Goal: Task Accomplishment & Management: Use online tool/utility

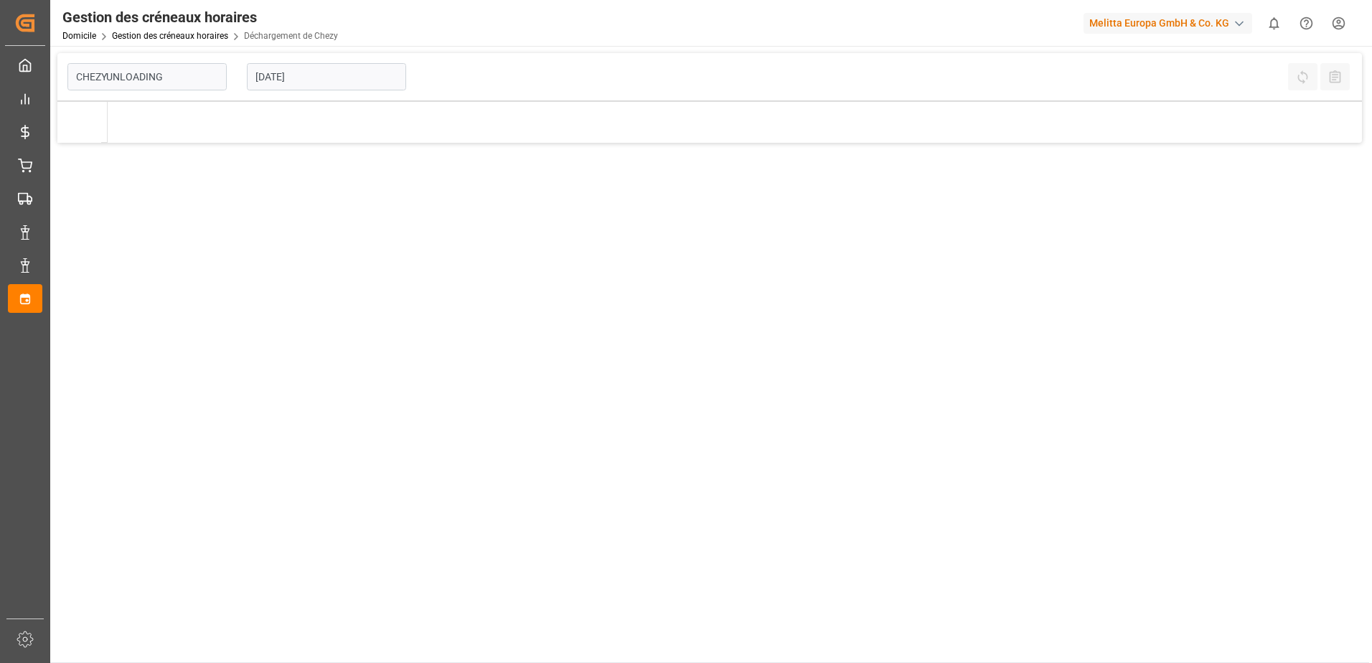
type input "Chezy Unloading"
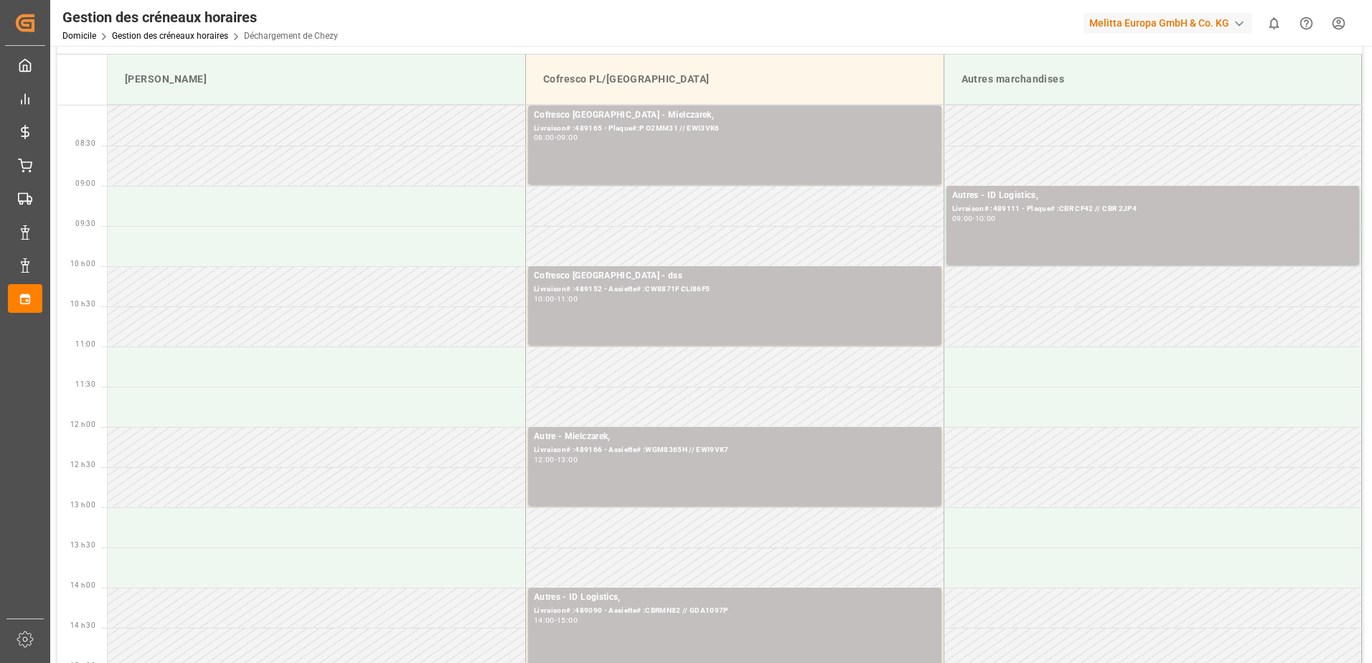
scroll to position [72, 0]
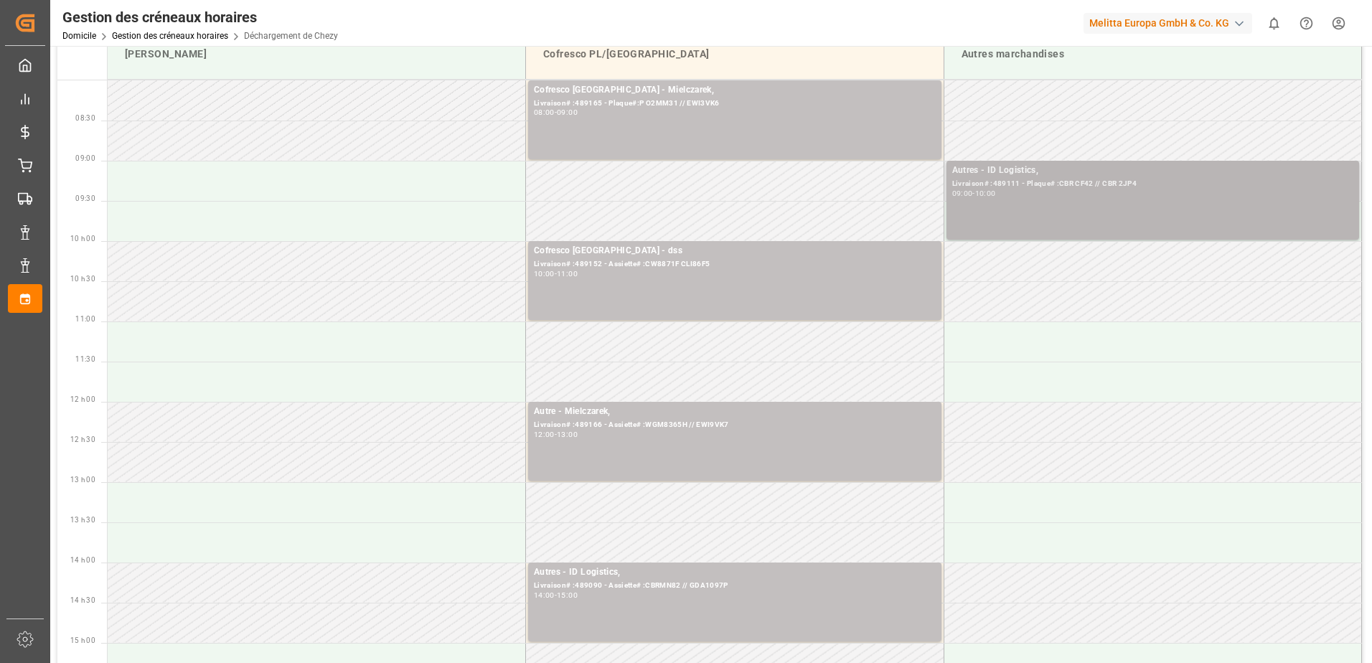
click at [1073, 198] on div "Autres - ID Logistics, Livraison# :489111 - Plaque# :CBR CF42 // CBR 2JP4 09:00…" at bounding box center [1153, 200] width 402 height 73
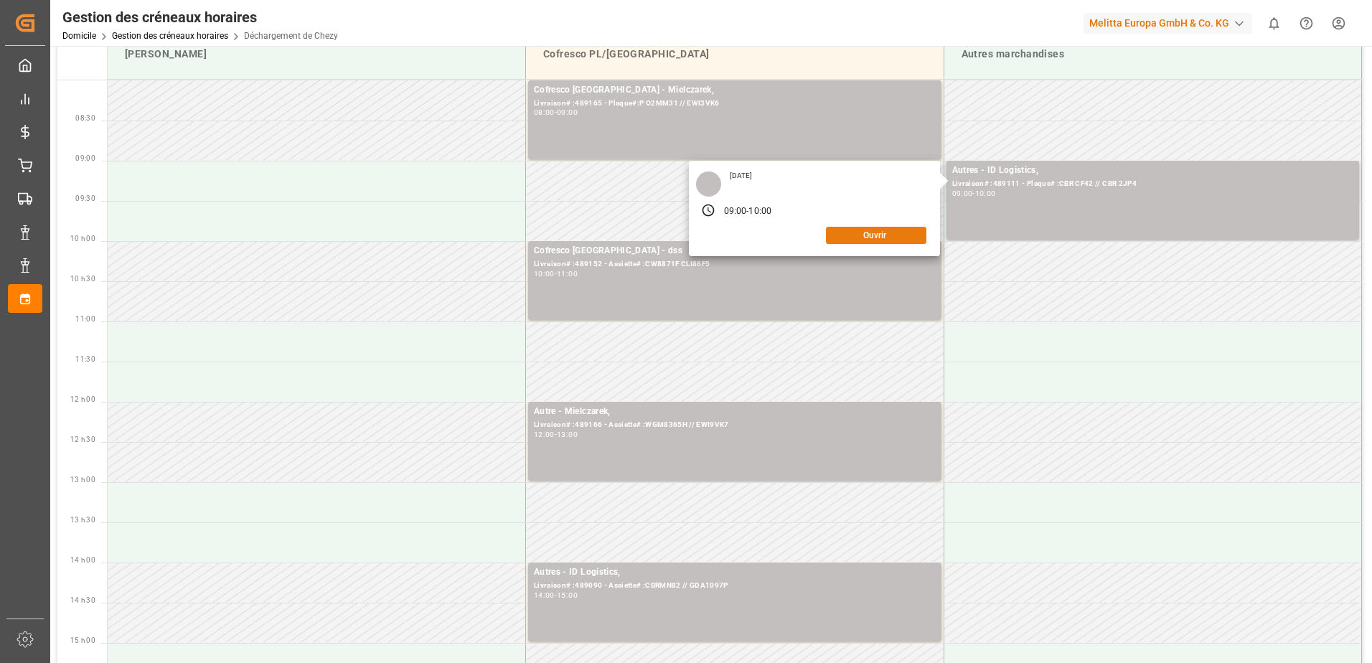
click at [884, 233] on button "Ouvrir" at bounding box center [876, 235] width 100 height 17
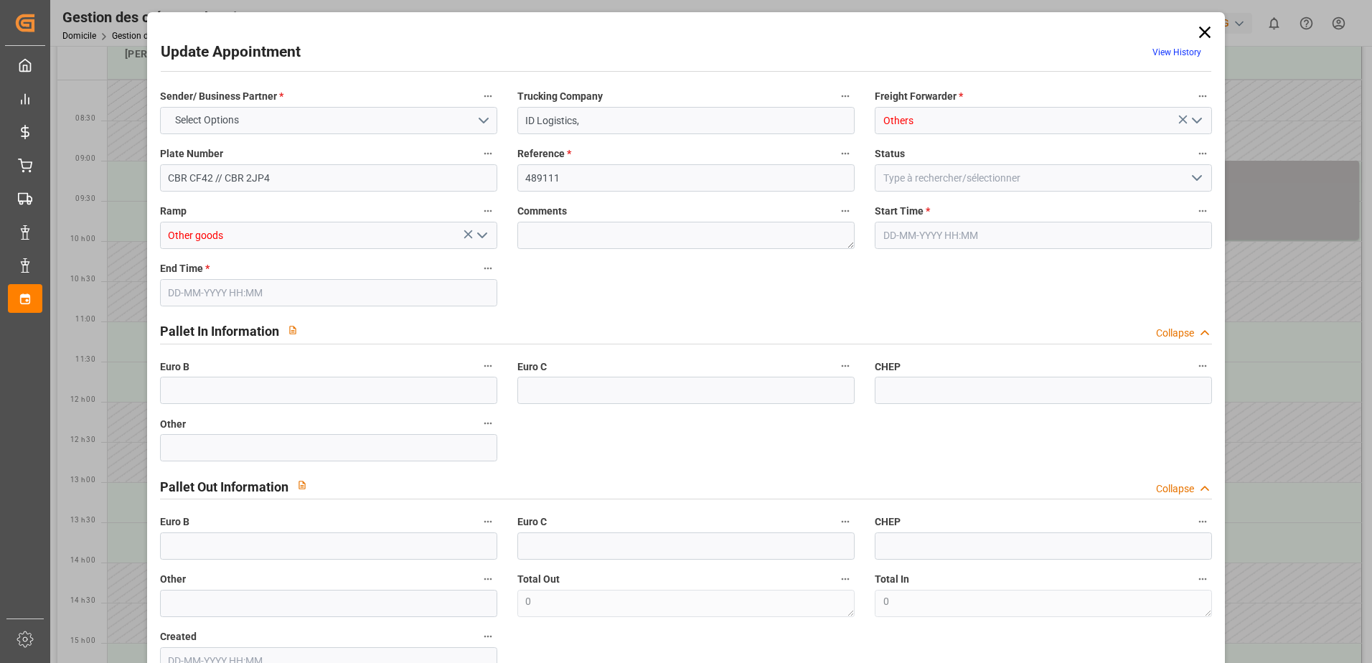
type input "0"
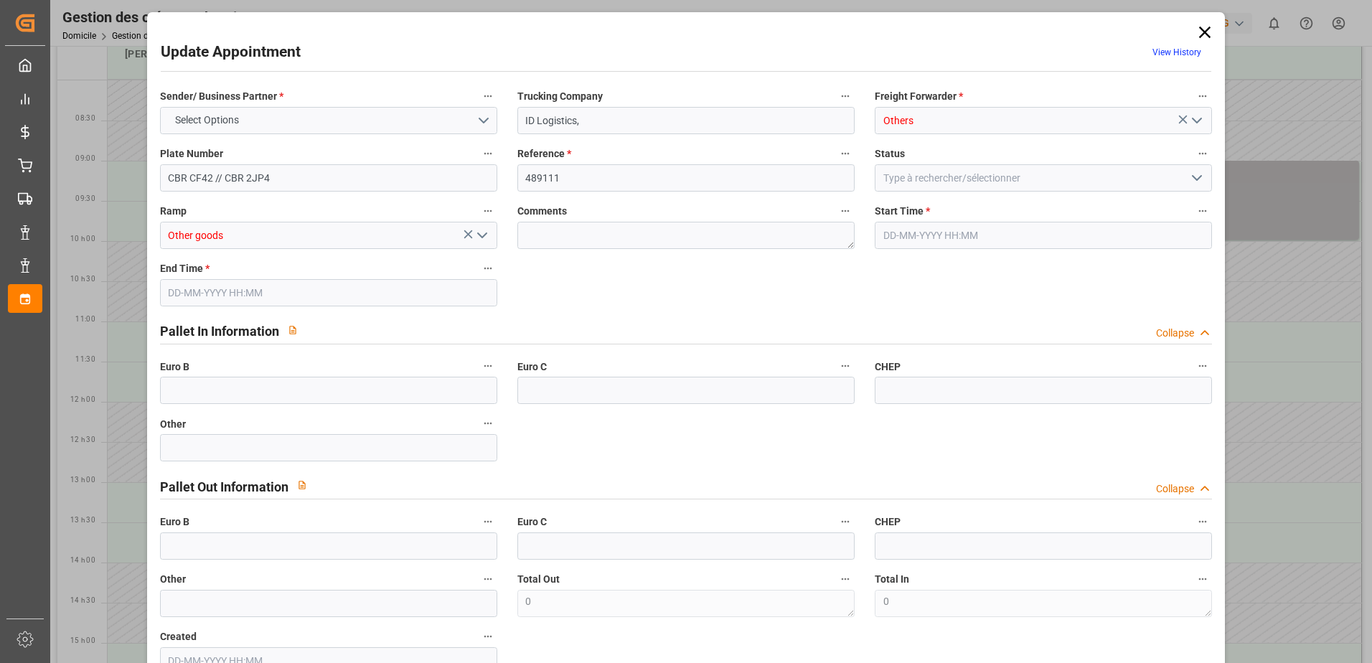
type input "0"
type input "[DATE] 09:00"
type input "[DATE] 10:00"
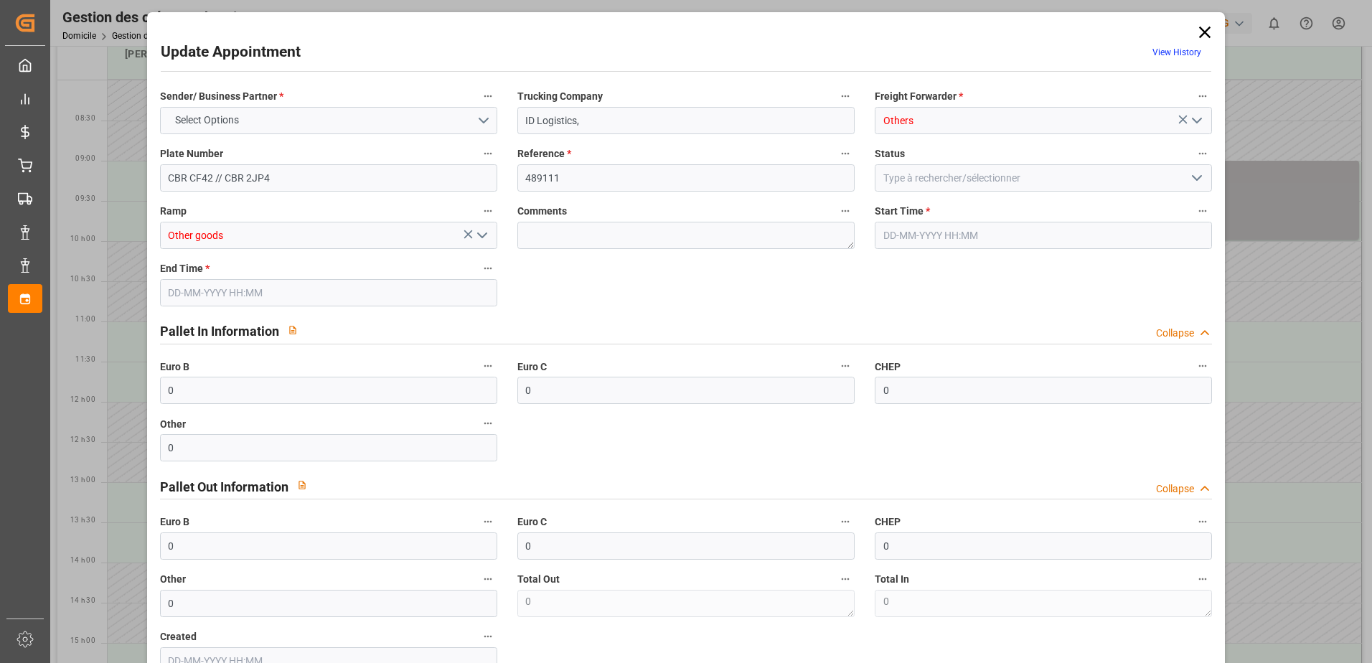
type input "[DATE] 13:15"
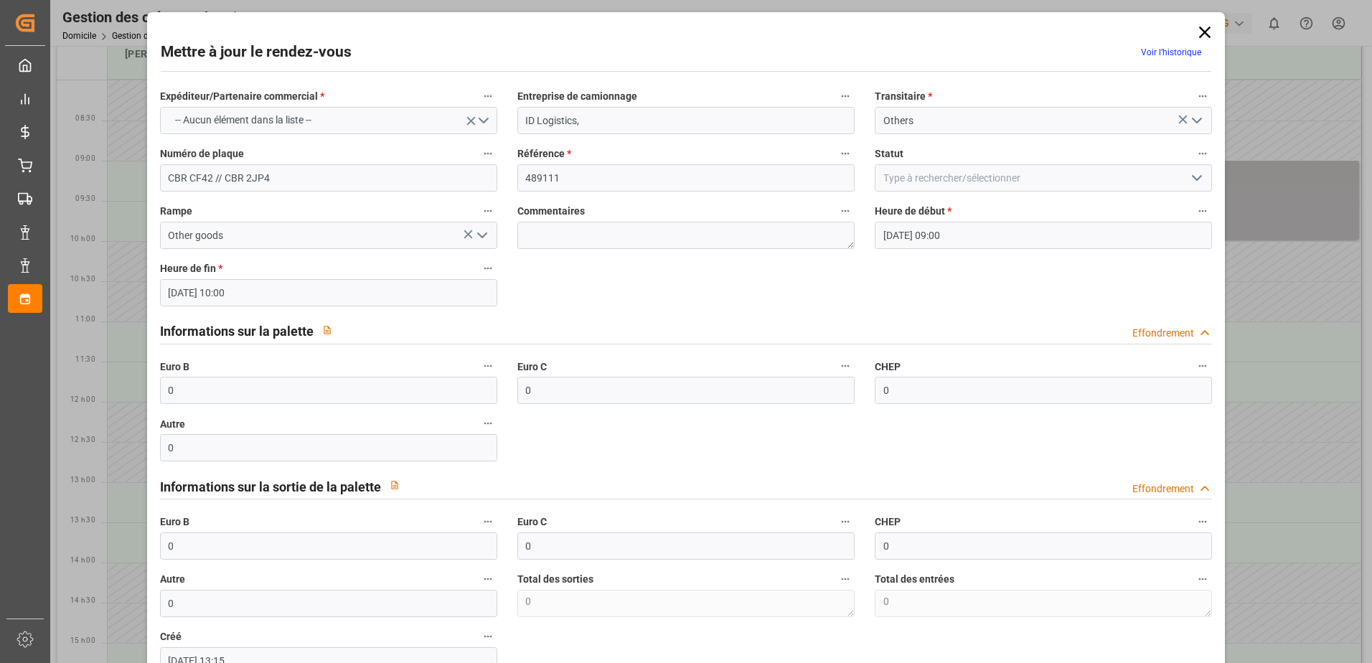
click at [1188, 174] on icon "Ouvrir le menu" at bounding box center [1196, 177] width 17 height 17
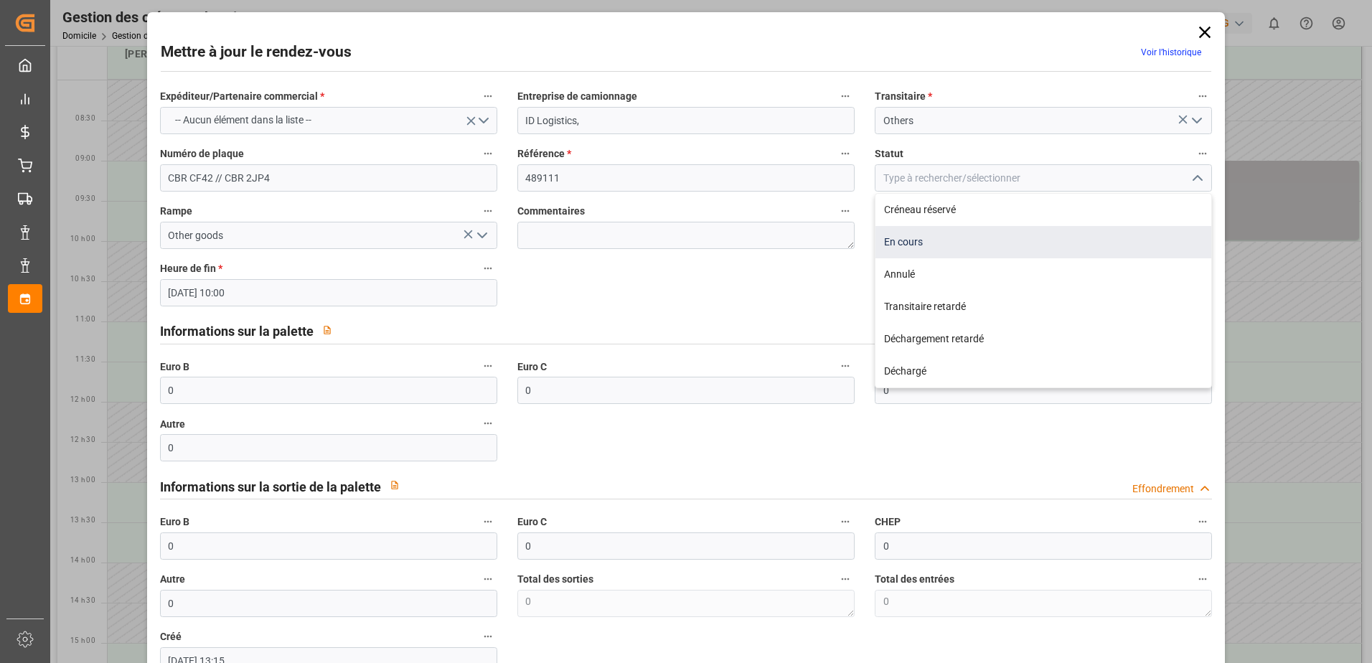
click at [898, 240] on div "En cours" at bounding box center [1043, 242] width 336 height 32
type input "In Progress"
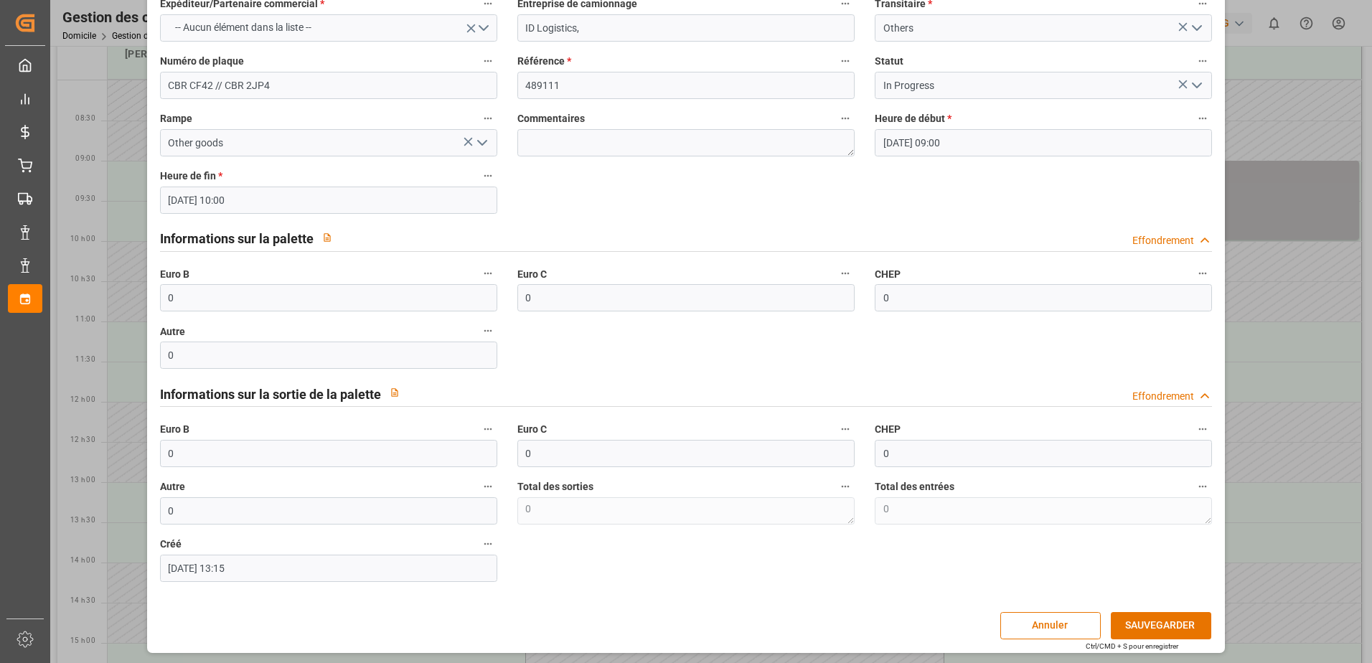
scroll to position [95, 0]
click at [1149, 624] on button "SAUVEGARDER" at bounding box center [1161, 623] width 100 height 27
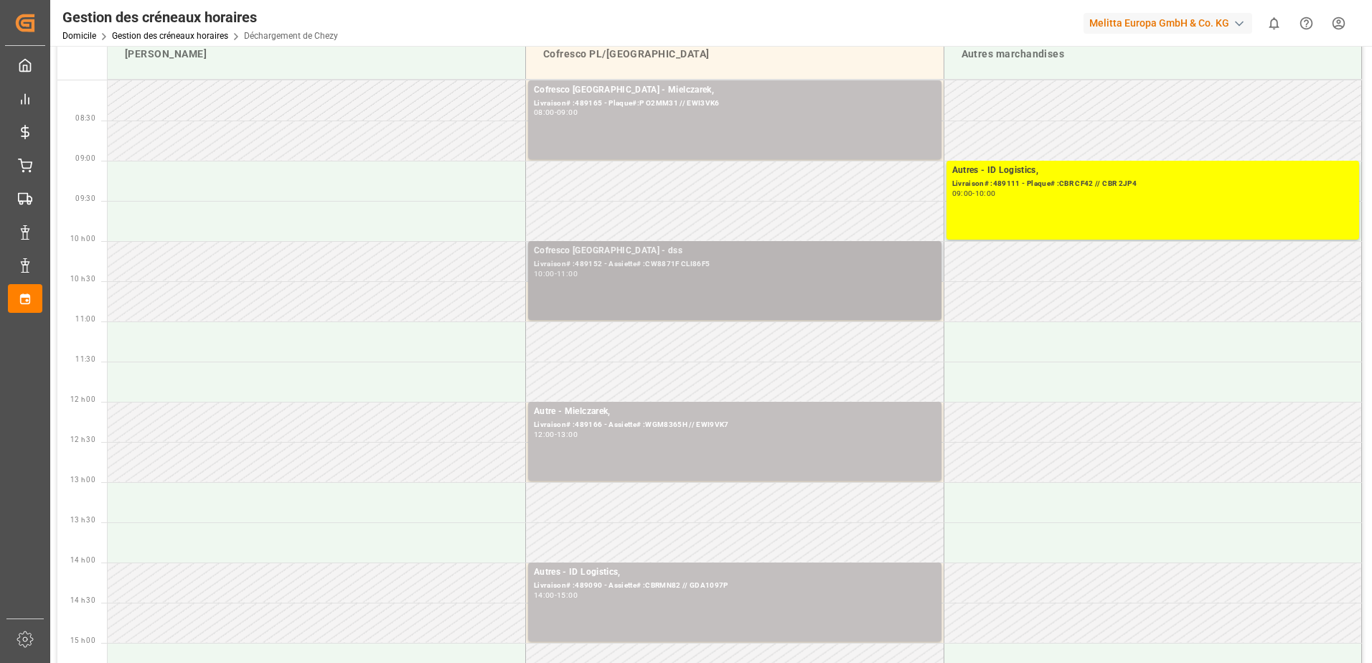
click at [739, 281] on div "Cofresco Pologne - dss Livraison# :489152 - Assiette# :CW8871F CLI86F5 10:00 - …" at bounding box center [735, 280] width 402 height 73
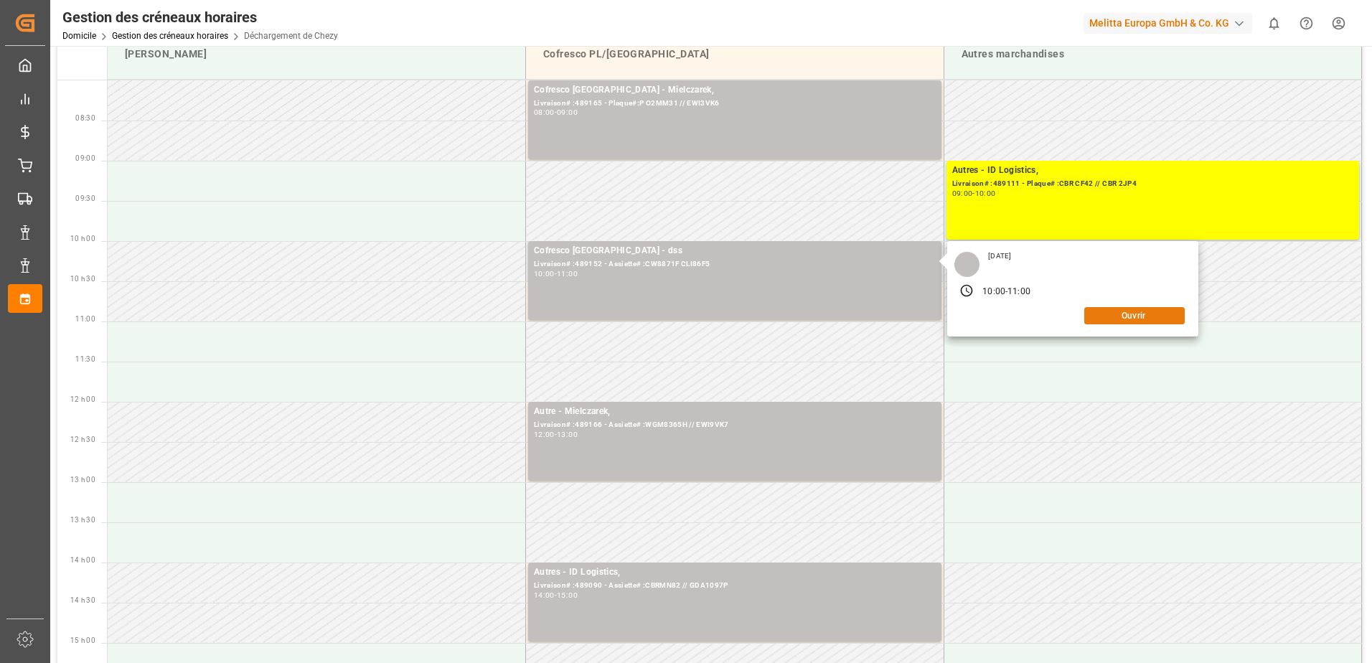
click at [1117, 316] on button "Ouvrir" at bounding box center [1134, 315] width 100 height 17
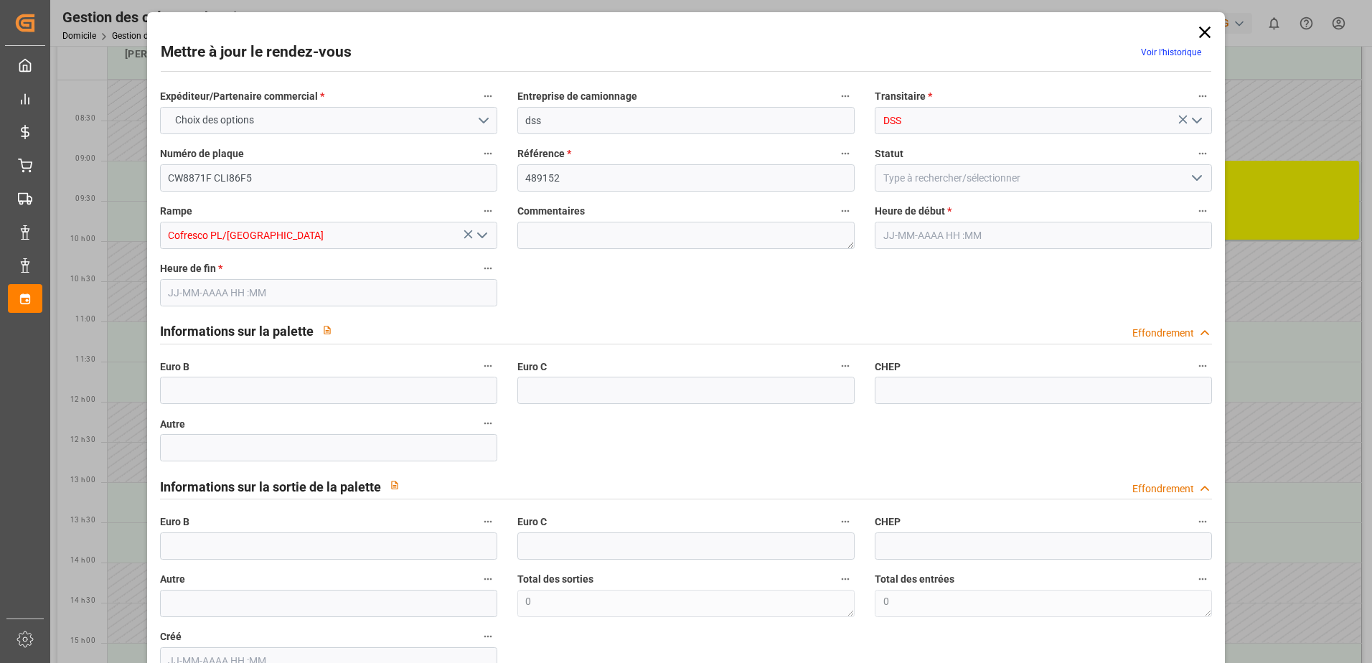
type input "[DATE] 10:00"
type input "[DATE] 11:00"
type input "[DATE] 13:52"
click at [1193, 177] on polyline "Ouvrir le menu" at bounding box center [1197, 178] width 9 height 4
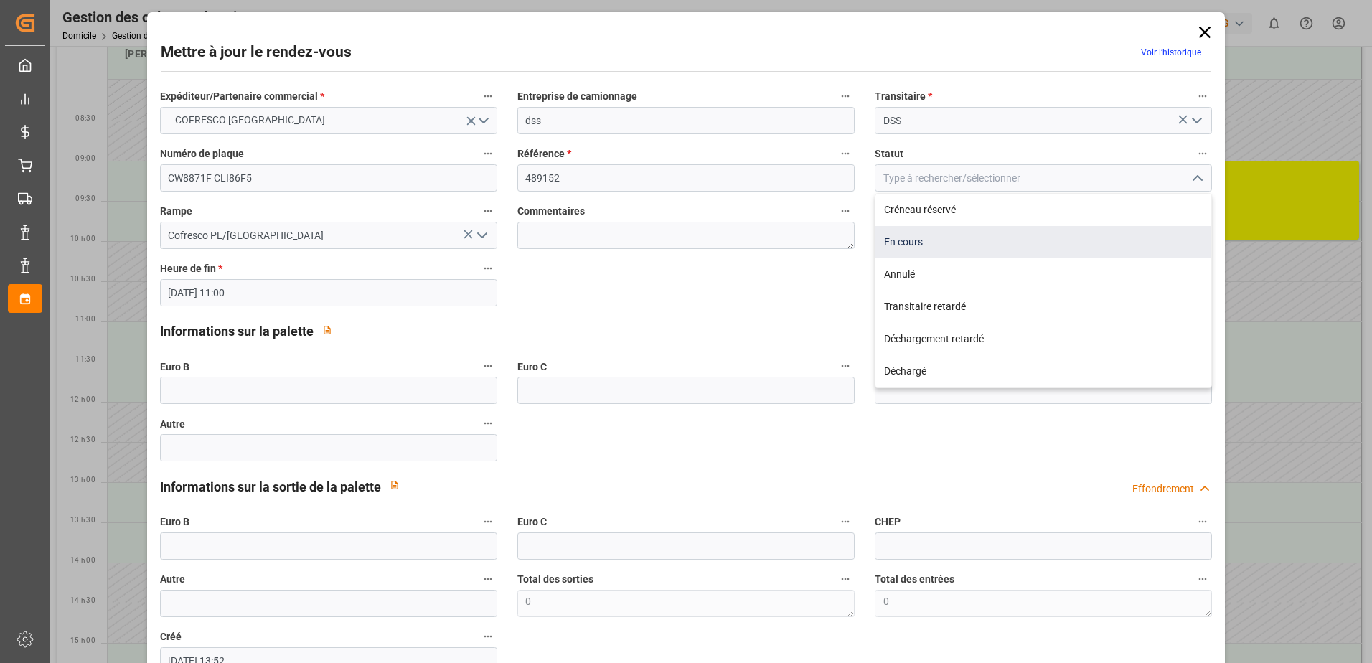
click at [925, 241] on div "En cours" at bounding box center [1043, 242] width 336 height 32
type input "In Progress"
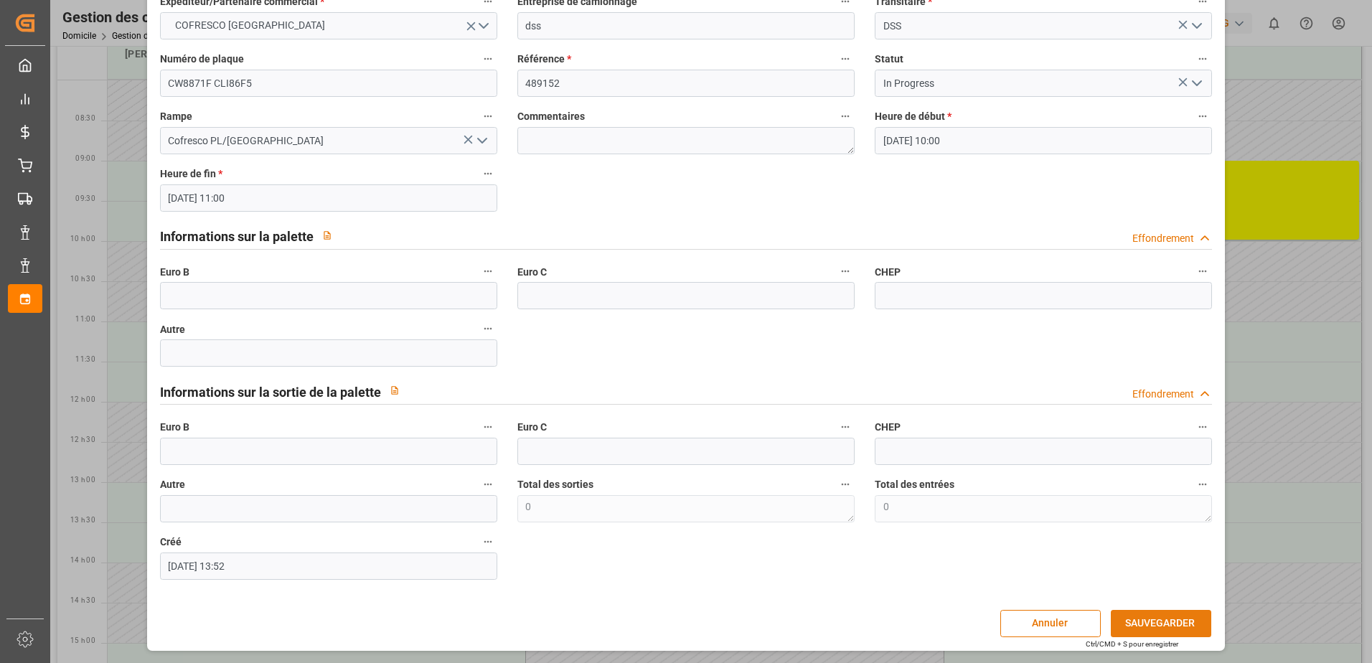
click at [1124, 619] on button "SAUVEGARDER" at bounding box center [1161, 623] width 100 height 27
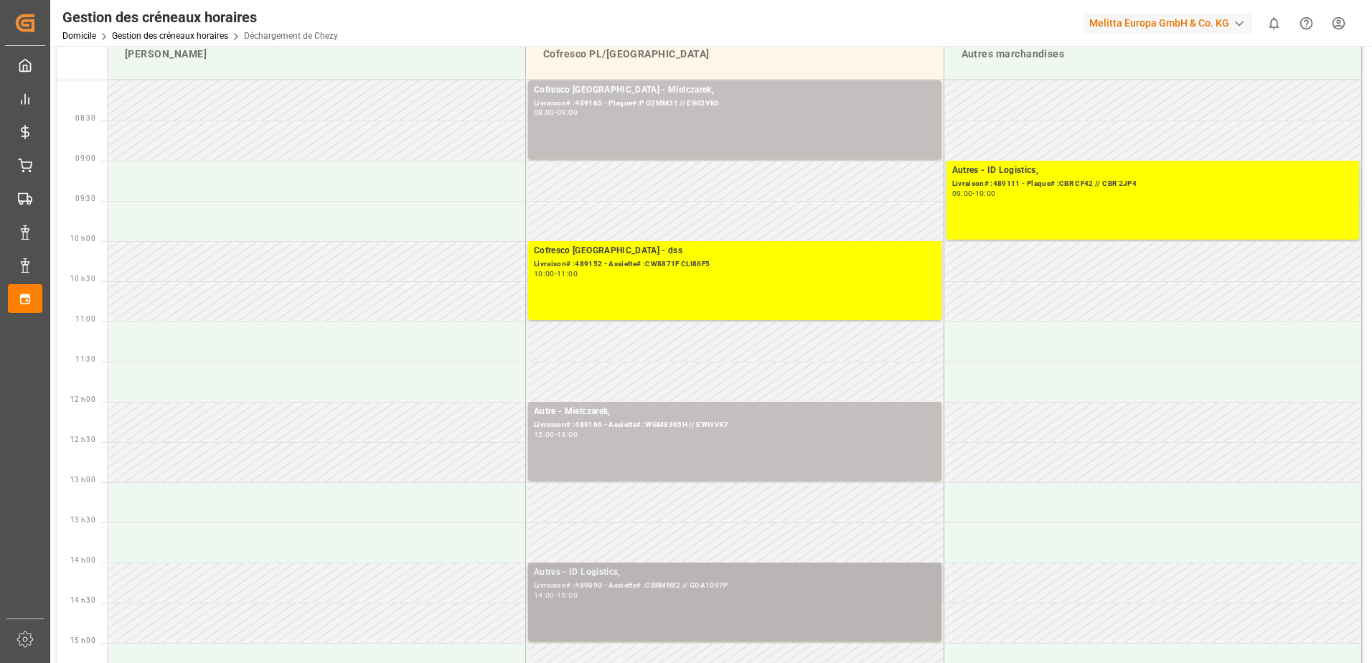
click at [873, 619] on div "Autres - ID Logistics, Livraison# :489090 - Assiette# :CBRMN82 // GDA1097P 14:0…" at bounding box center [735, 601] width 402 height 73
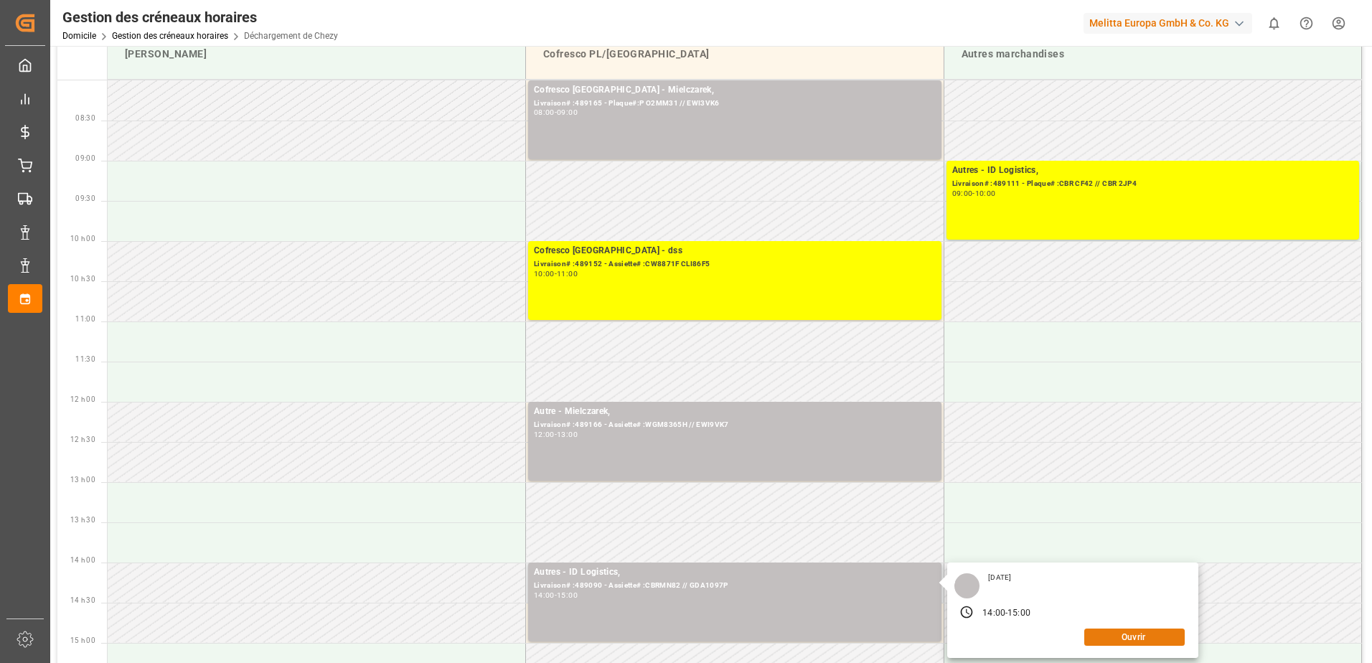
click at [1132, 636] on button "Ouvrir" at bounding box center [1134, 637] width 100 height 17
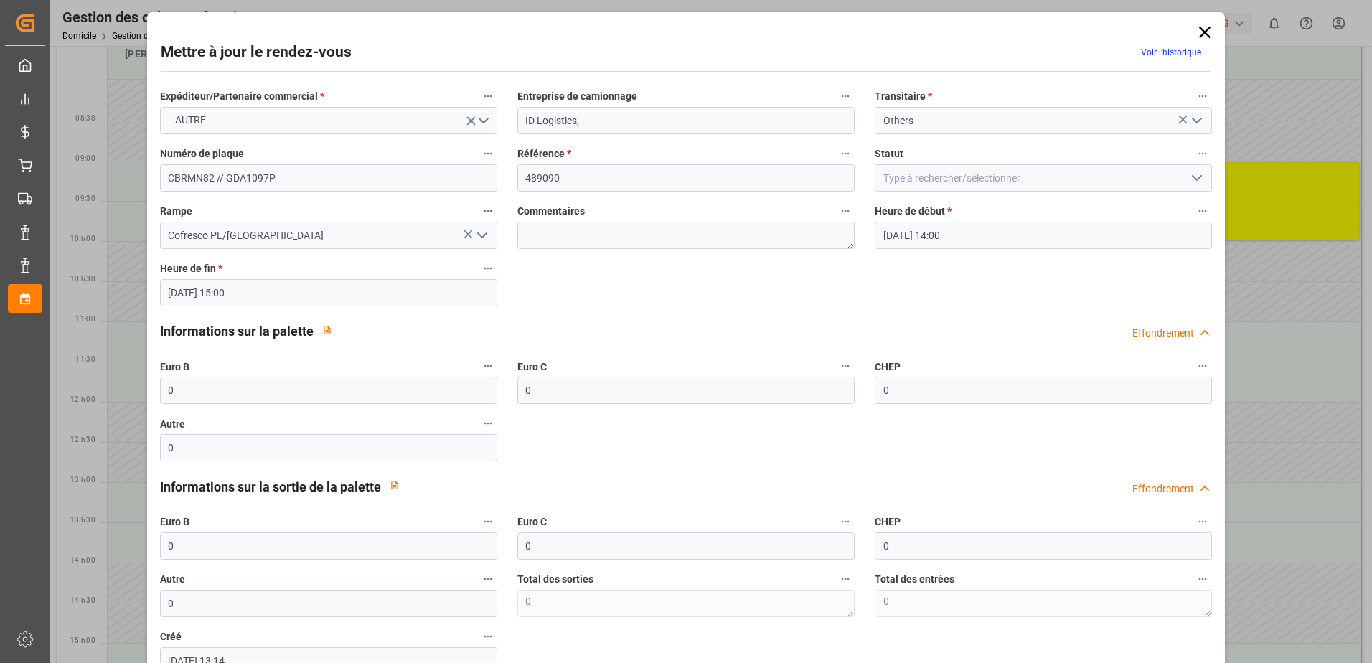
click at [1191, 174] on icon "Ouvrir le menu" at bounding box center [1196, 177] width 17 height 17
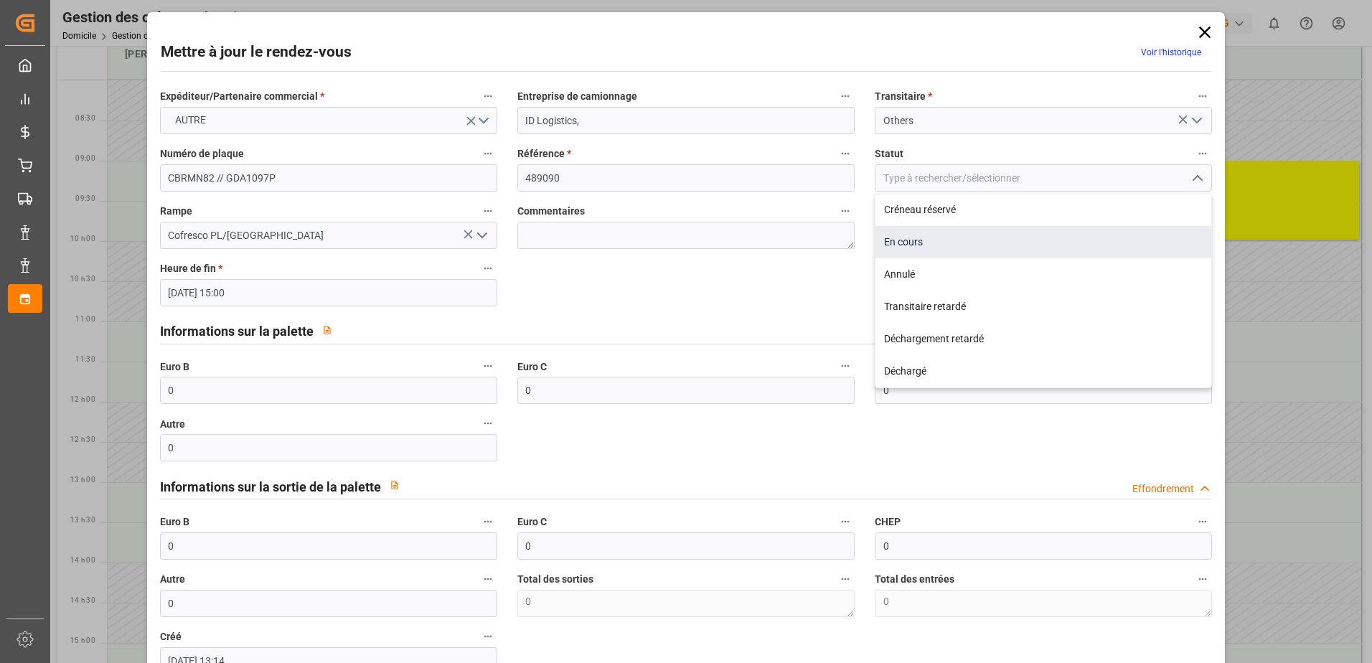
click at [918, 247] on div "En cours" at bounding box center [1043, 242] width 336 height 32
type input "In Progress"
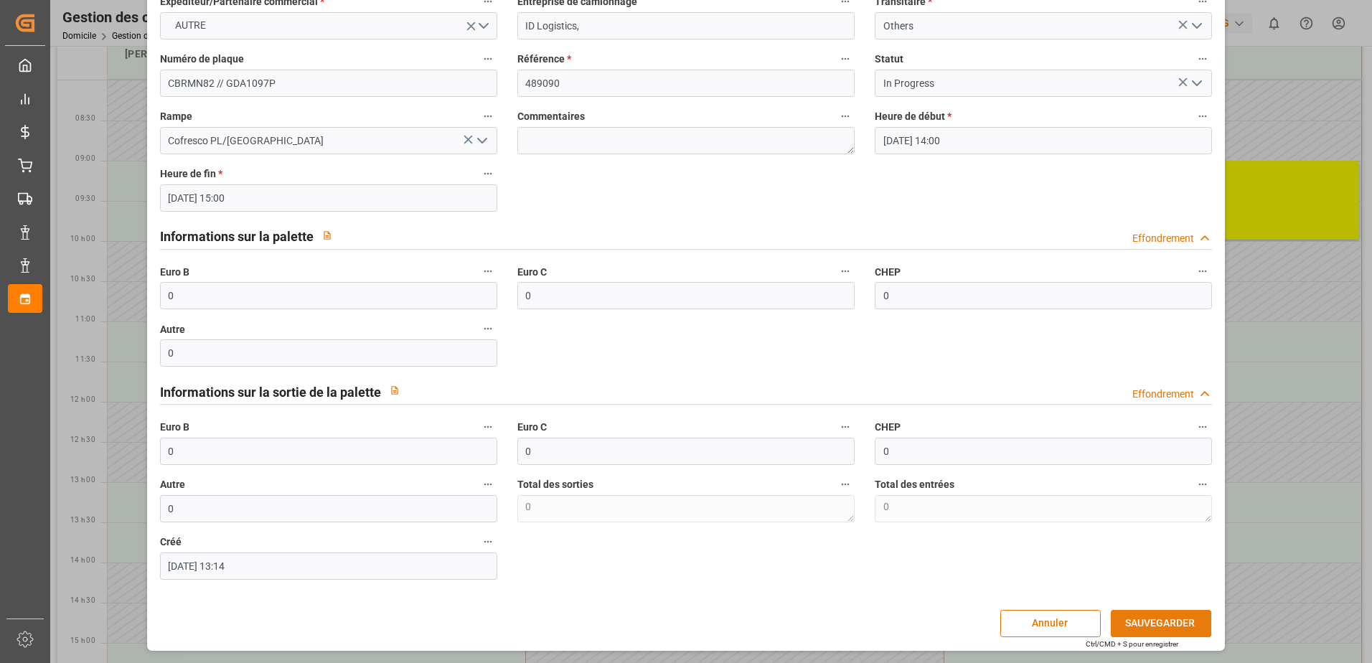
click at [1131, 621] on button "SAUVEGARDER" at bounding box center [1161, 623] width 100 height 27
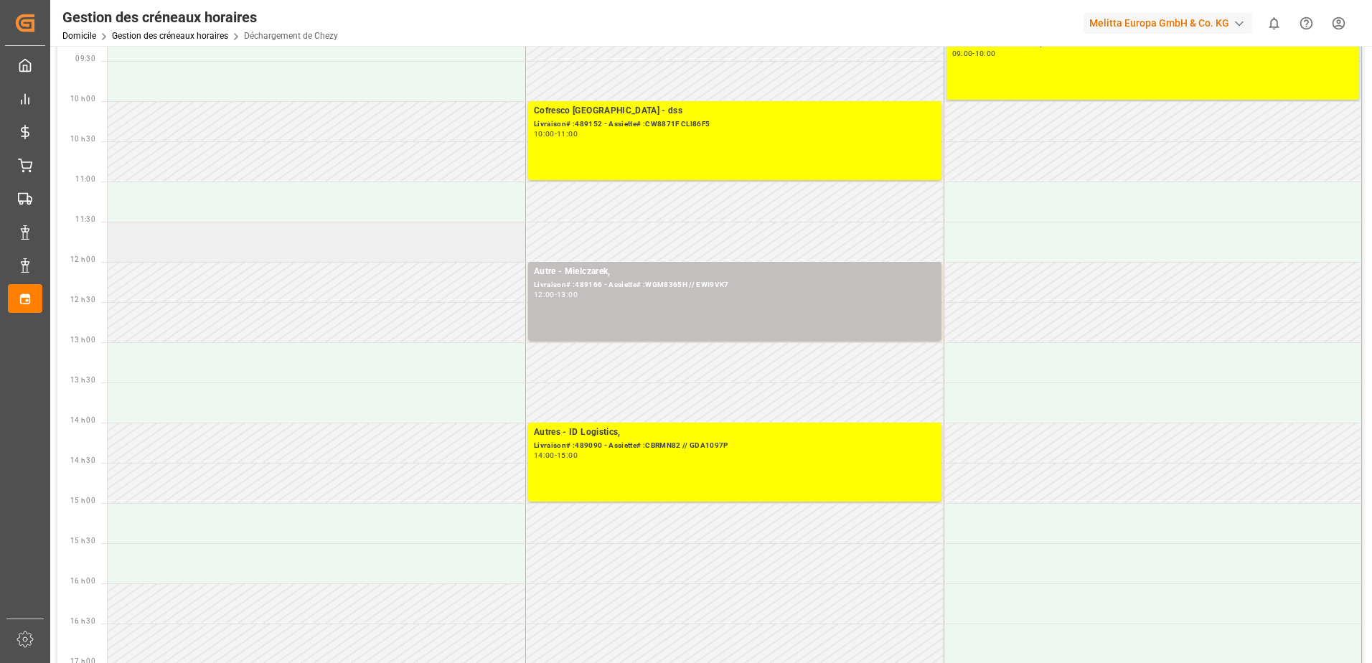
scroll to position [0, 0]
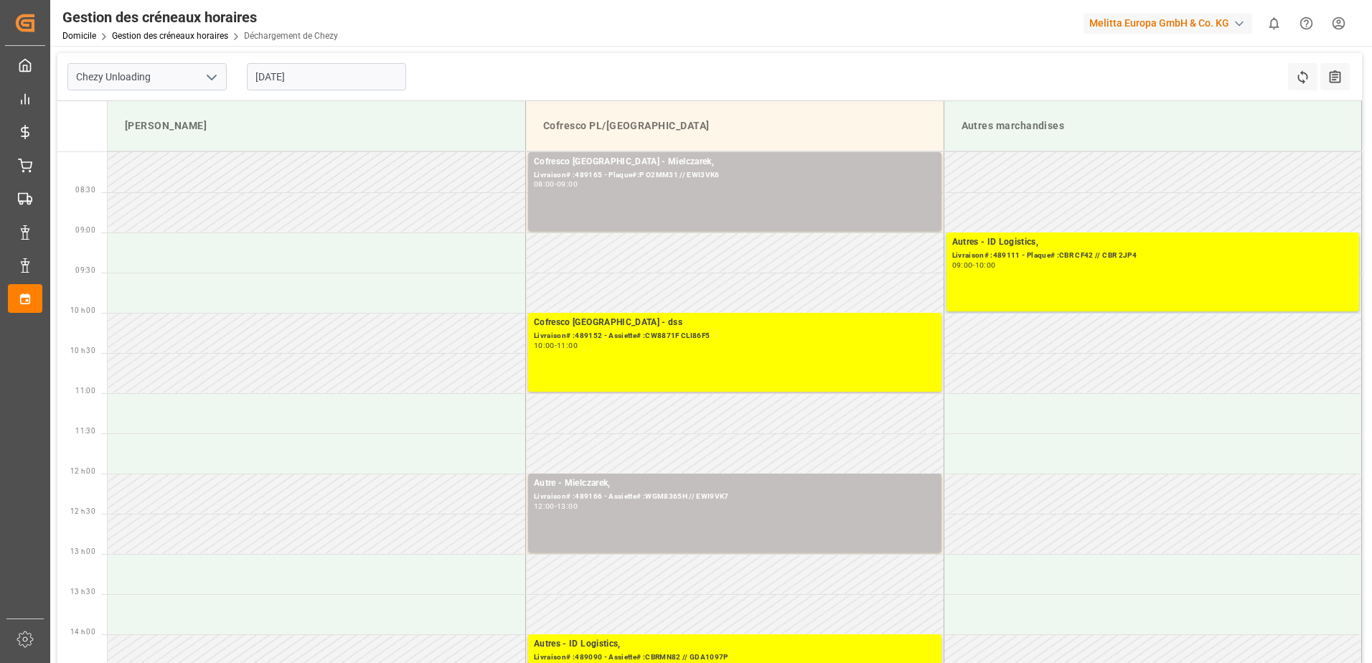
click at [306, 77] on input "[DATE]" at bounding box center [326, 76] width 159 height 27
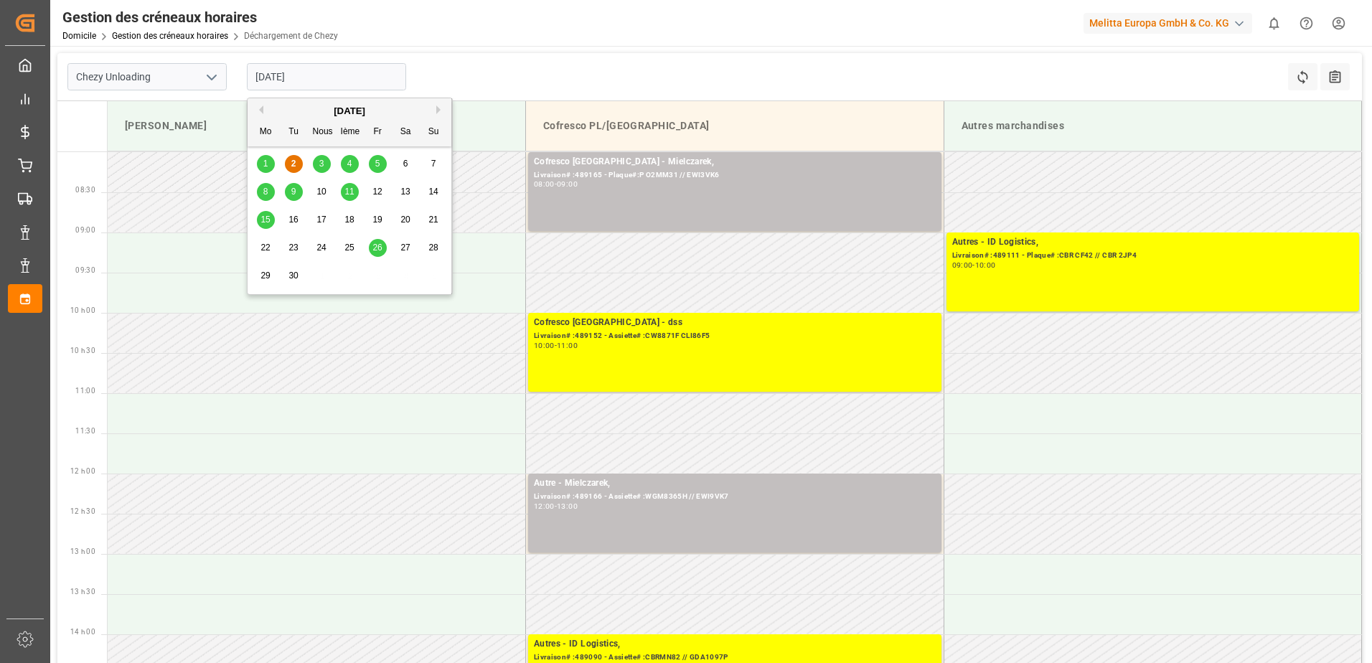
click at [263, 162] on span "1" at bounding box center [265, 164] width 5 height 10
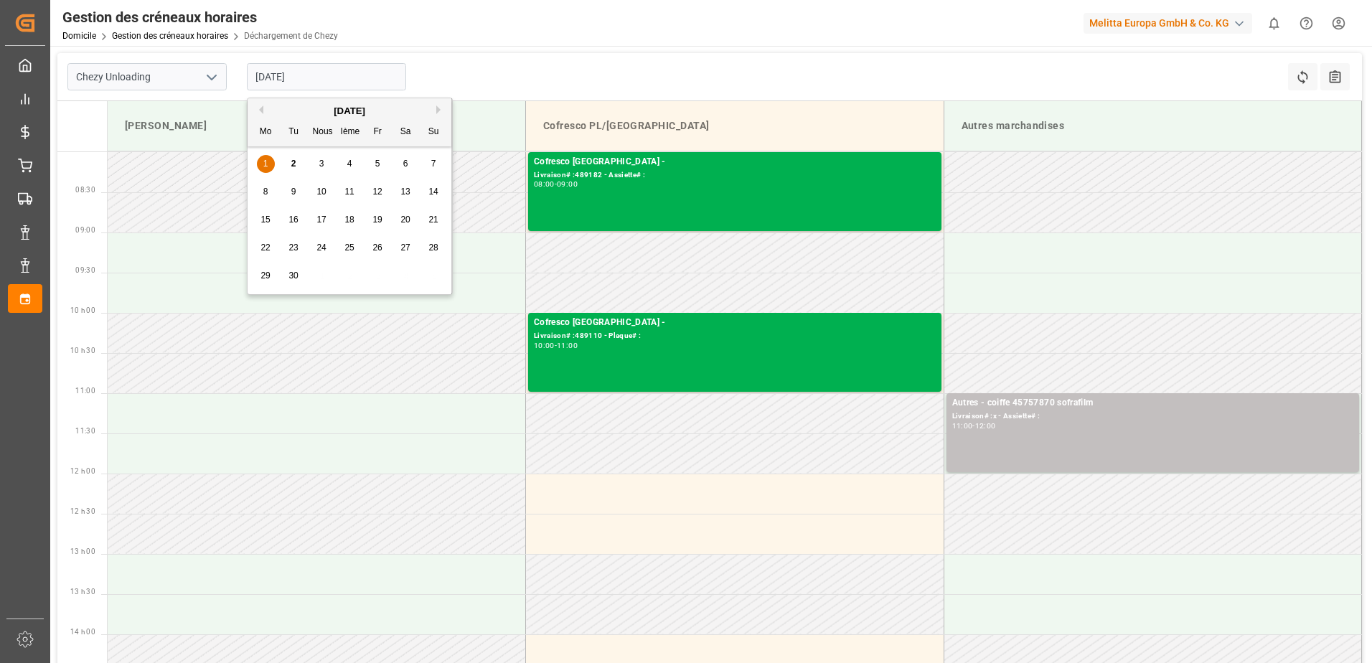
click at [308, 75] on input "[DATE]" at bounding box center [326, 76] width 159 height 27
click at [320, 162] on span "3" at bounding box center [321, 164] width 5 height 10
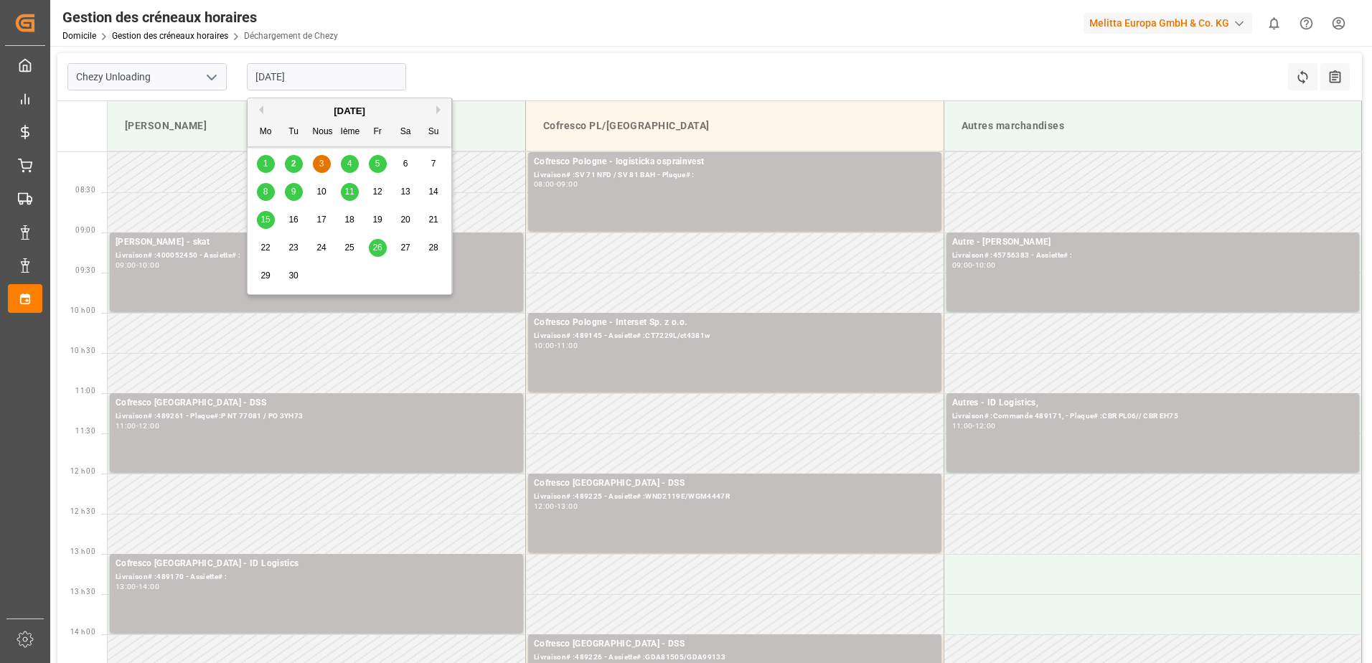
click at [289, 85] on input "[DATE]" at bounding box center [326, 76] width 159 height 27
click at [291, 164] on span "2" at bounding box center [293, 164] width 5 height 10
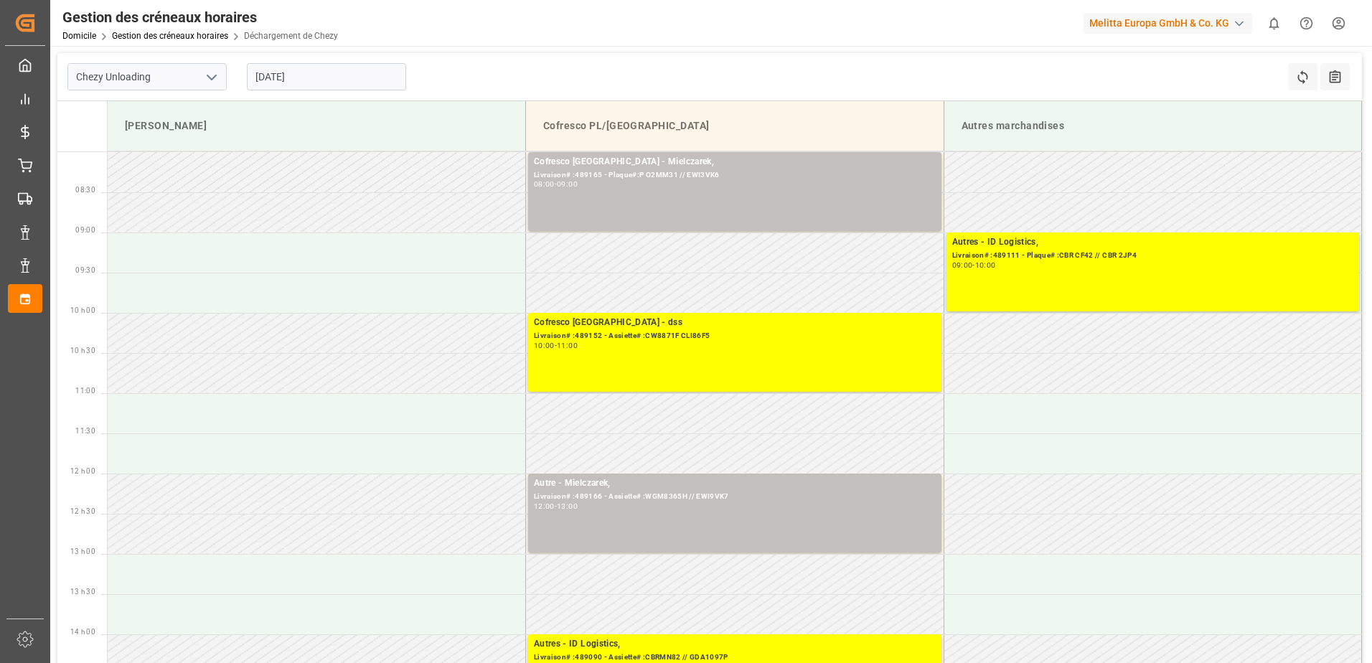
click at [305, 76] on input "[DATE]" at bounding box center [326, 76] width 159 height 27
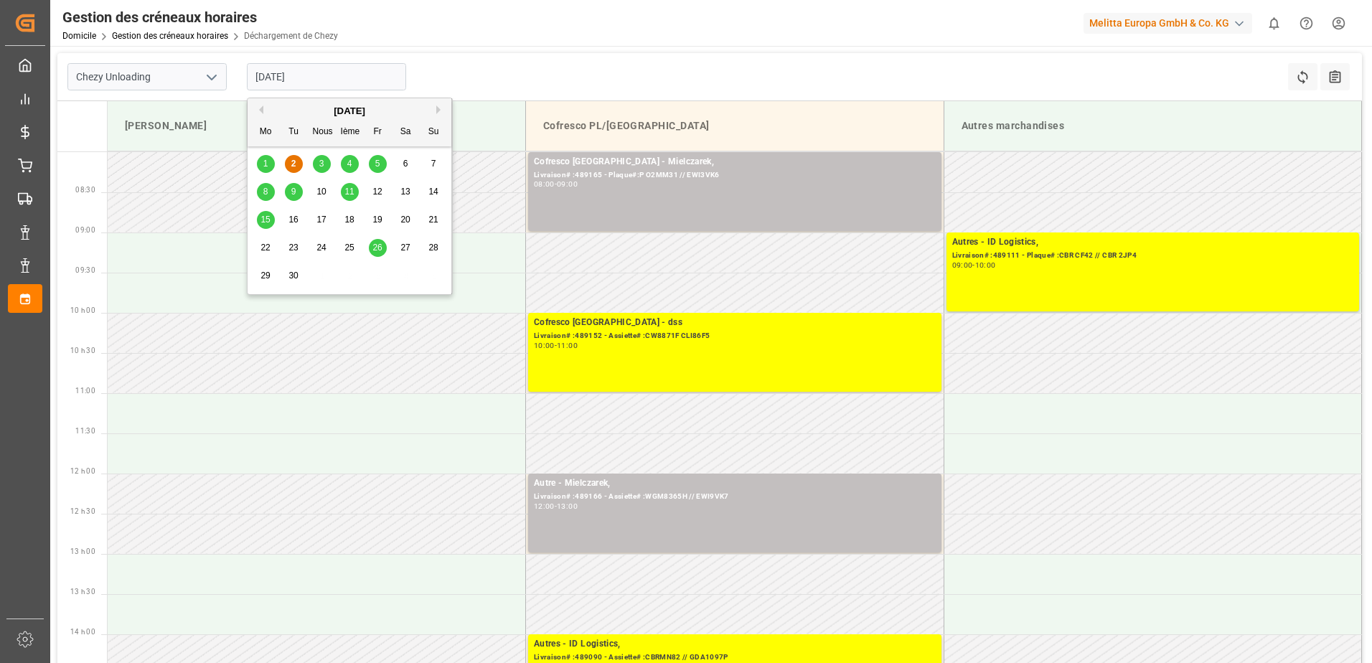
click at [319, 161] on span "3" at bounding box center [321, 164] width 5 height 10
type input "[DATE]"
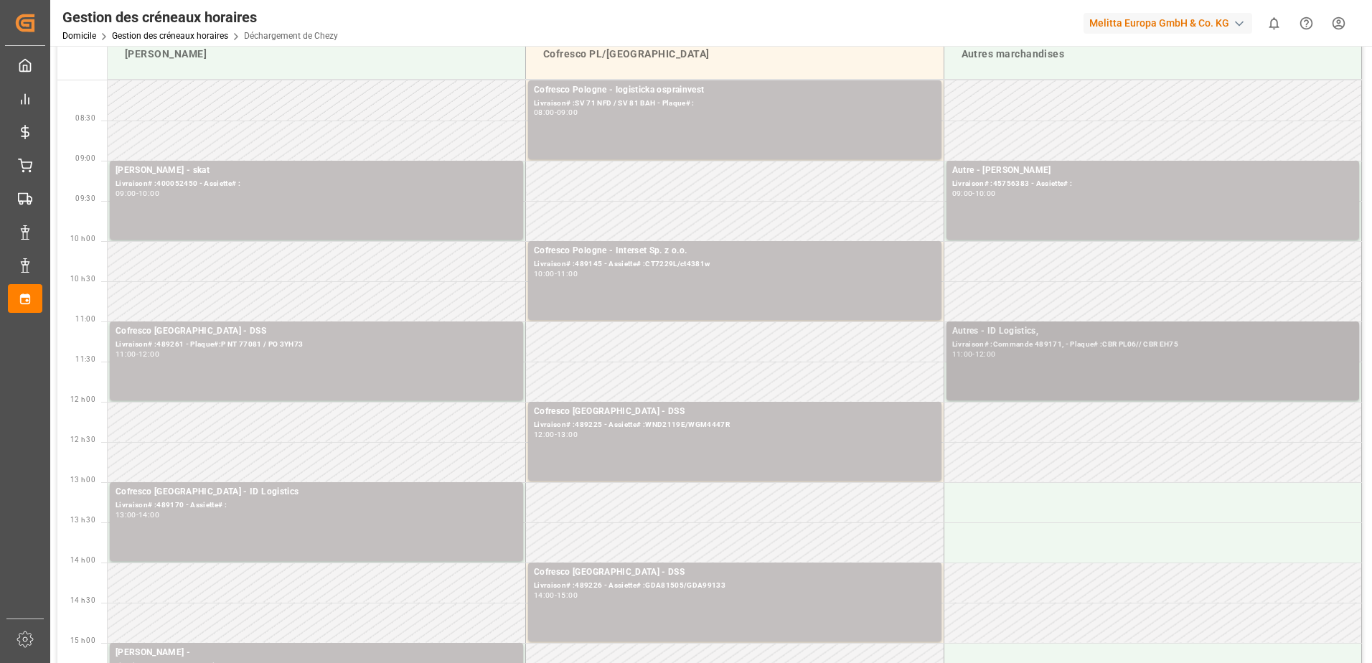
scroll to position [144, 0]
